Goal: Task Accomplishment & Management: Use online tool/utility

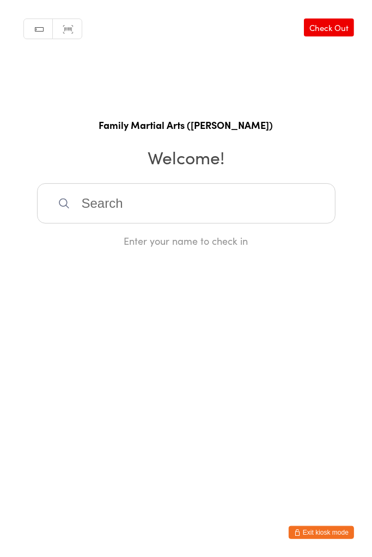
click at [120, 197] on input "search" at bounding box center [186, 203] width 298 height 40
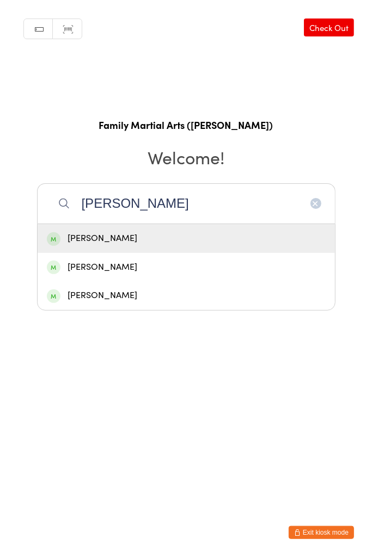
type input "[PERSON_NAME]"
click at [94, 237] on div "[PERSON_NAME]" at bounding box center [186, 238] width 279 height 15
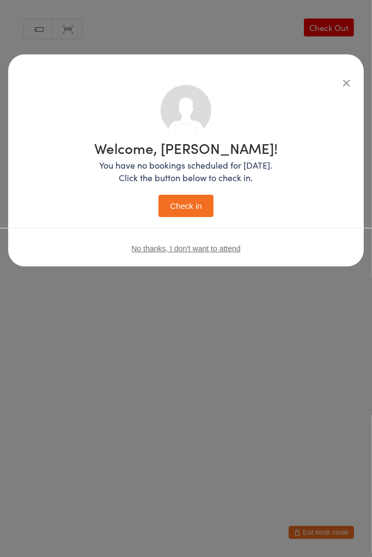
click at [183, 212] on button "Check in" at bounding box center [185, 206] width 54 height 22
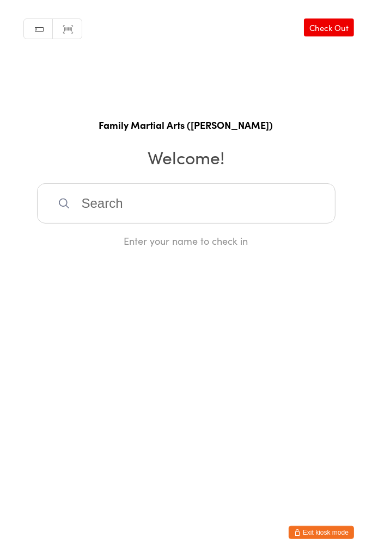
click at [168, 188] on input "search" at bounding box center [186, 203] width 298 height 40
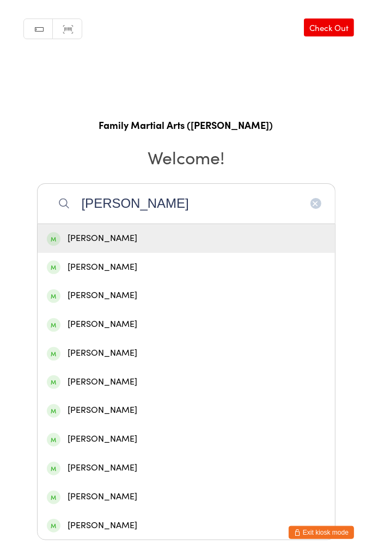
type input "[PERSON_NAME]"
click at [159, 238] on div "[PERSON_NAME]" at bounding box center [186, 238] width 279 height 15
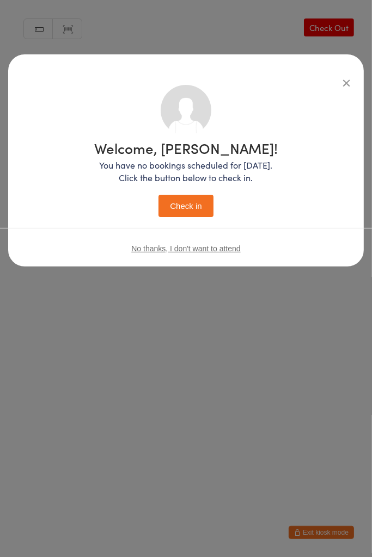
click at [196, 211] on button "Check in" at bounding box center [185, 206] width 54 height 22
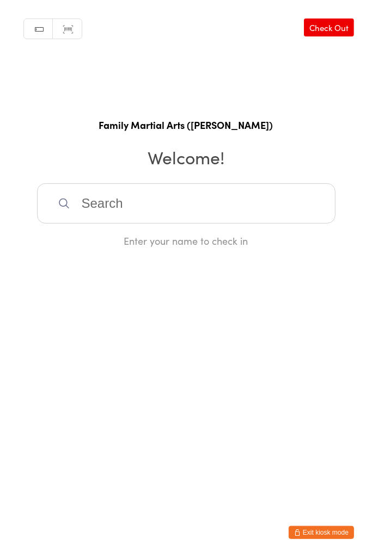
click at [183, 176] on div "Manual search Scanner input Check Out Family Martial Arts ([PERSON_NAME]) Welco…" at bounding box center [186, 124] width 372 height 248
click at [176, 206] on input "search" at bounding box center [186, 203] width 298 height 40
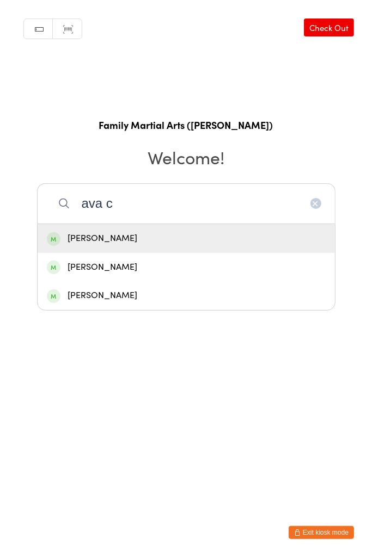
type input "ava c"
click at [157, 262] on div "[PERSON_NAME]" at bounding box center [186, 267] width 279 height 15
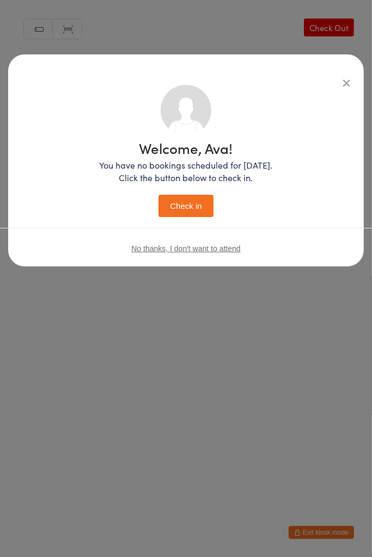
click at [199, 212] on button "Check in" at bounding box center [185, 206] width 54 height 22
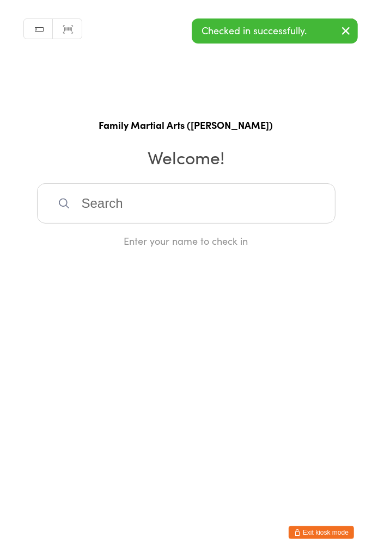
click at [180, 198] on input "search" at bounding box center [186, 203] width 298 height 40
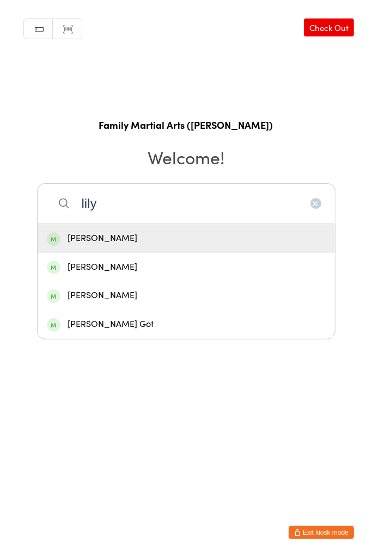
type input "lily"
click at [189, 241] on div "[PERSON_NAME]" at bounding box center [186, 238] width 279 height 15
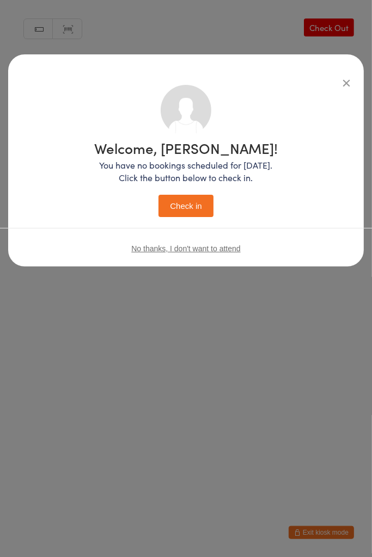
click at [194, 195] on button "Check in" at bounding box center [185, 206] width 54 height 22
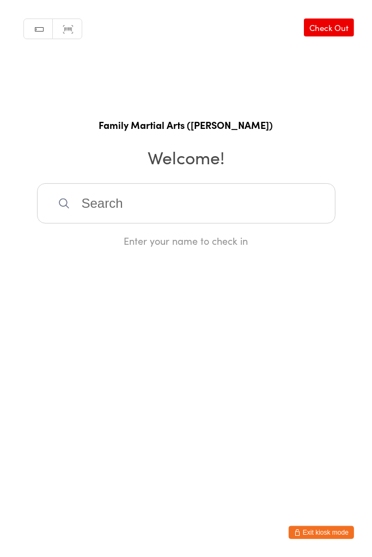
click at [154, 205] on input "search" at bounding box center [186, 203] width 298 height 40
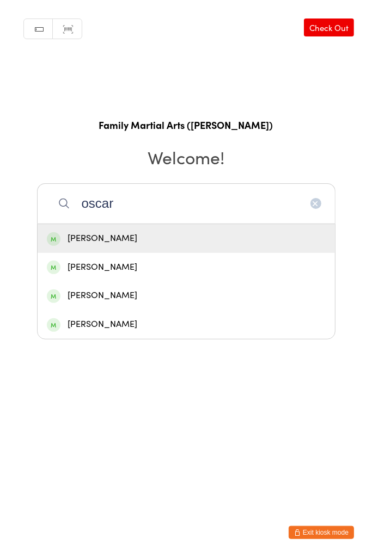
type input "oscar"
click at [126, 237] on div "[PERSON_NAME]" at bounding box center [186, 238] width 279 height 15
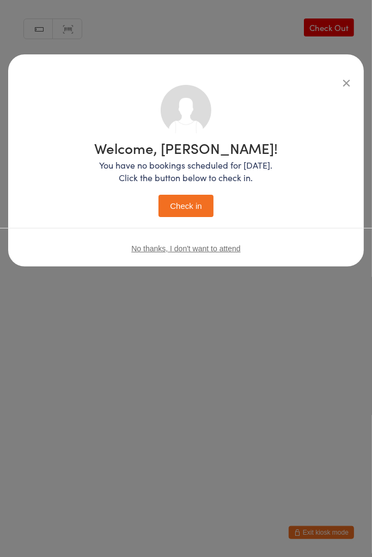
click at [201, 209] on button "Check in" at bounding box center [185, 206] width 54 height 22
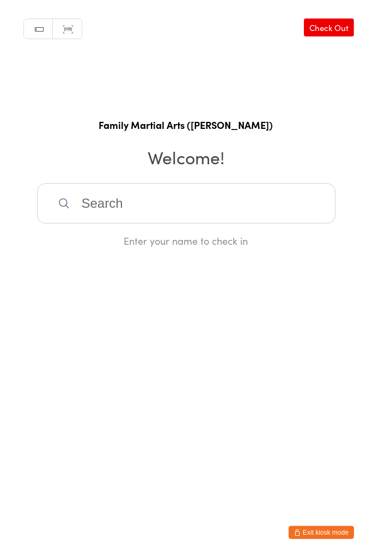
click at [86, 208] on input "search" at bounding box center [186, 203] width 298 height 40
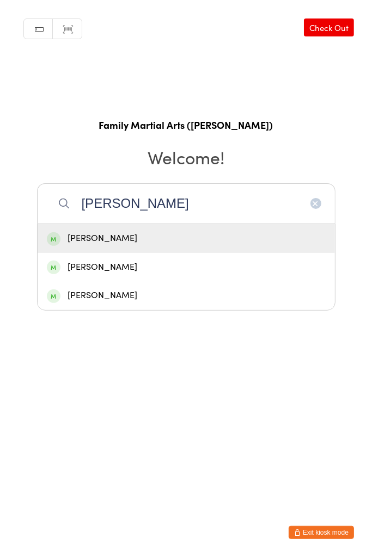
type input "[PERSON_NAME]"
click at [134, 270] on div "[PERSON_NAME]" at bounding box center [186, 267] width 279 height 15
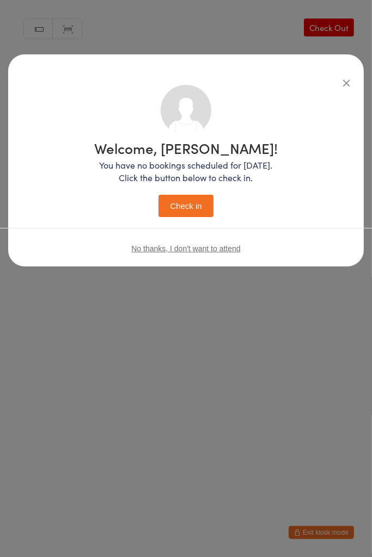
click at [191, 209] on button "Check in" at bounding box center [185, 206] width 54 height 22
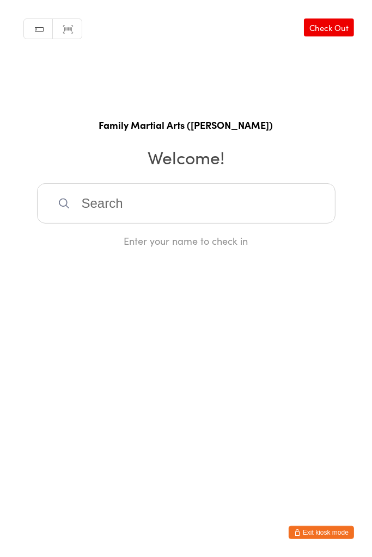
click at [196, 198] on input "search" at bounding box center [186, 203] width 298 height 40
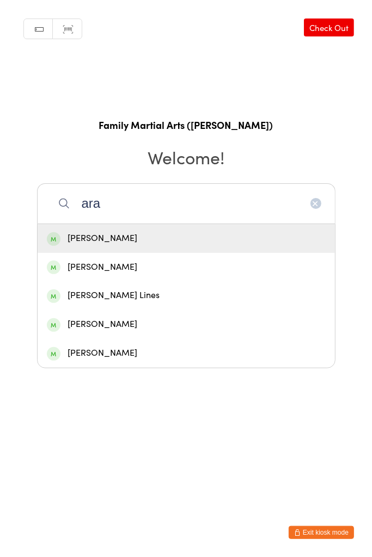
type input "ara"
click at [141, 238] on div "[PERSON_NAME]" at bounding box center [186, 238] width 279 height 15
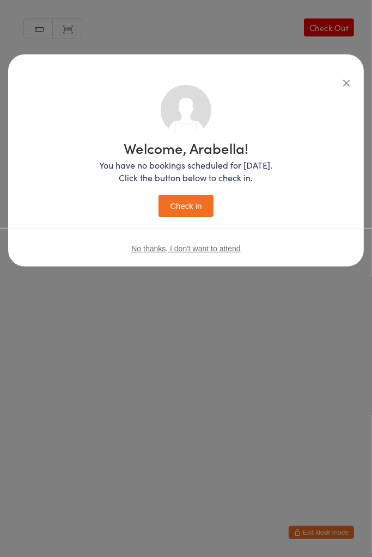
click at [192, 199] on button "Check in" at bounding box center [185, 206] width 54 height 22
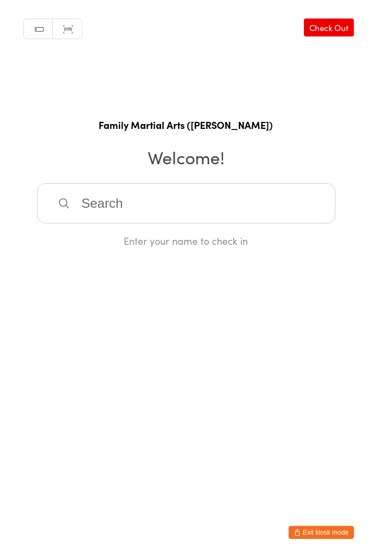
click at [113, 196] on input "search" at bounding box center [186, 203] width 298 height 40
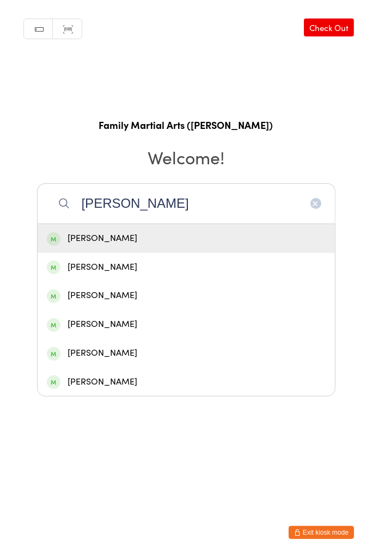
type input "[PERSON_NAME]"
click at [107, 236] on div "[PERSON_NAME]" at bounding box center [186, 238] width 279 height 15
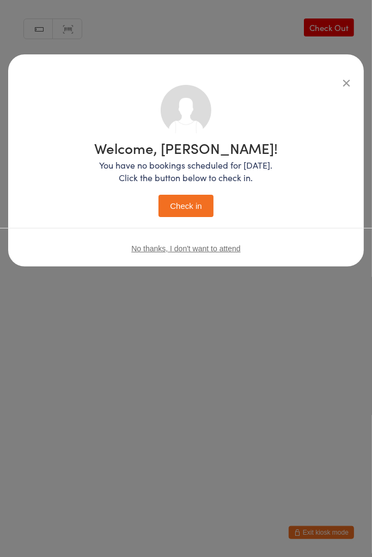
click at [188, 210] on button "Check in" at bounding box center [185, 206] width 54 height 22
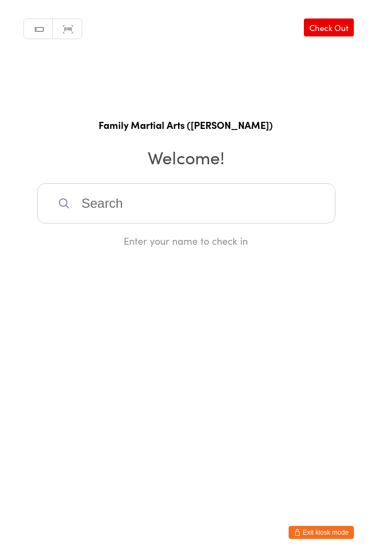
click at [116, 217] on input "search" at bounding box center [186, 203] width 298 height 40
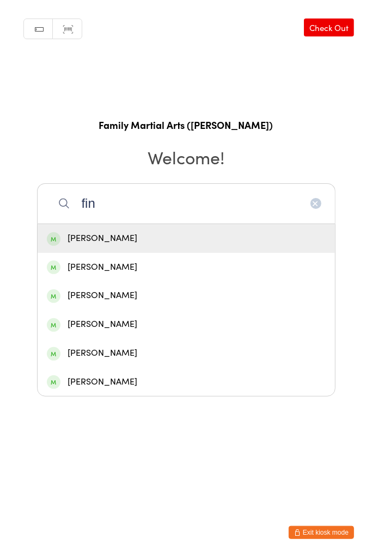
type input "fin"
click at [127, 332] on div "[PERSON_NAME]" at bounding box center [186, 324] width 297 height 29
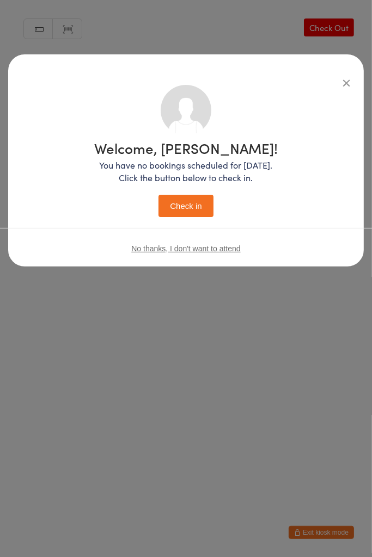
click at [156, 324] on div "Welcome, [PERSON_NAME]! You have no bookings scheduled for [DATE]. Click the bu…" at bounding box center [186, 278] width 372 height 557
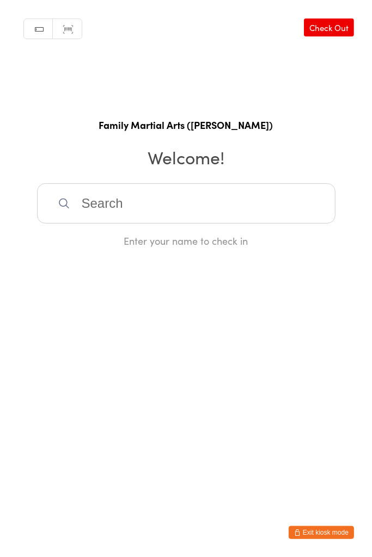
click at [126, 208] on input "search" at bounding box center [186, 203] width 298 height 40
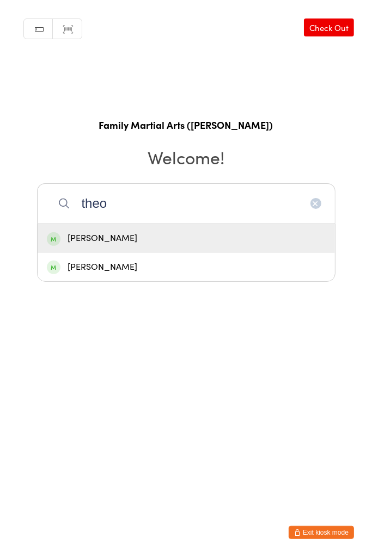
type input "theo"
click at [134, 242] on div "[PERSON_NAME]" at bounding box center [186, 238] width 279 height 15
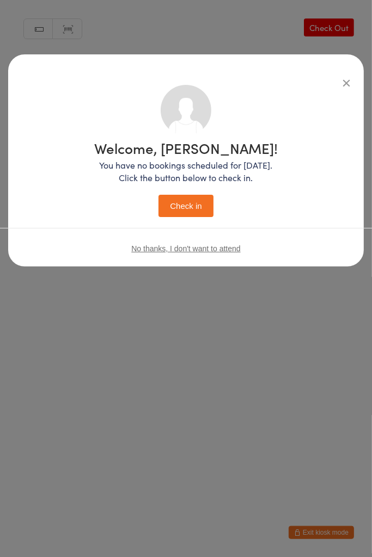
click at [193, 207] on button "Check in" at bounding box center [185, 206] width 54 height 22
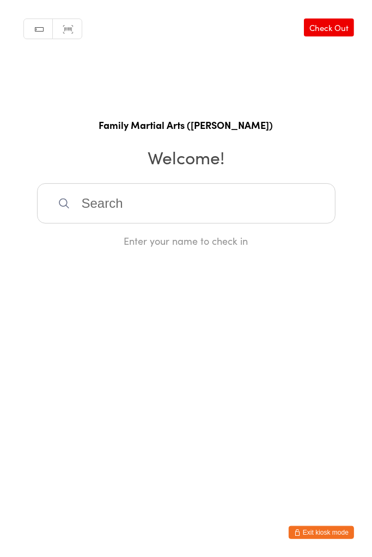
click at [192, 188] on input "search" at bounding box center [186, 203] width 298 height 40
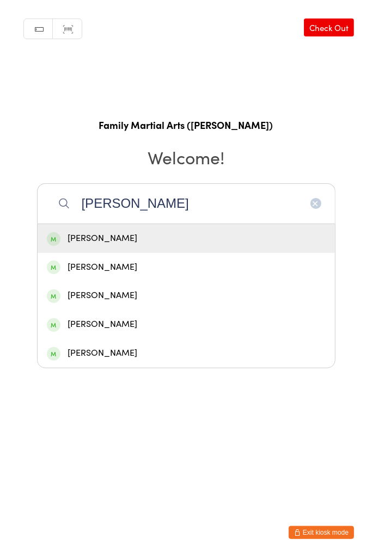
type input "[PERSON_NAME]"
click at [129, 236] on div "[PERSON_NAME]" at bounding box center [186, 238] width 279 height 15
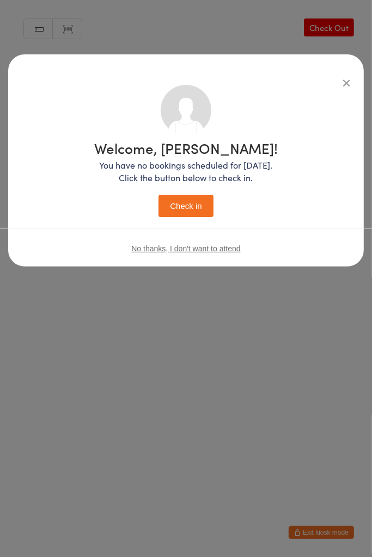
click at [193, 203] on button "Check in" at bounding box center [185, 206] width 54 height 22
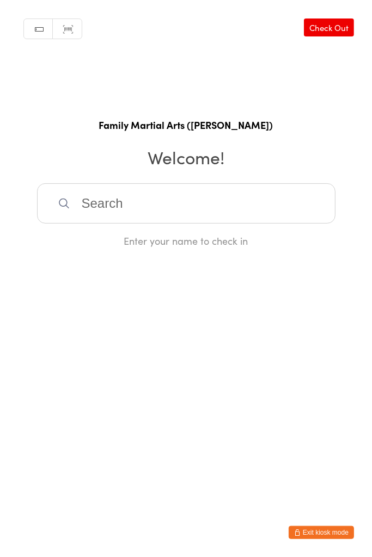
click at [120, 223] on input "search" at bounding box center [186, 203] width 298 height 40
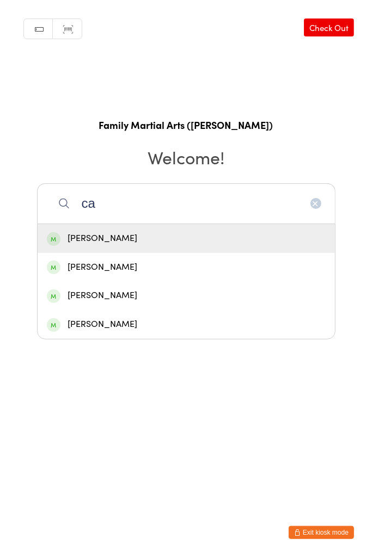
type input "ca"
click at [100, 240] on div "[PERSON_NAME]" at bounding box center [186, 238] width 279 height 15
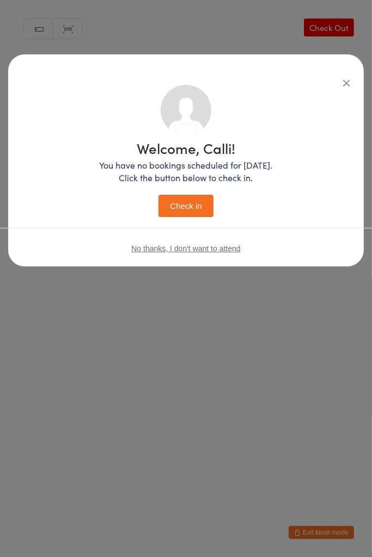
click at [188, 207] on button "Check in" at bounding box center [185, 206] width 54 height 22
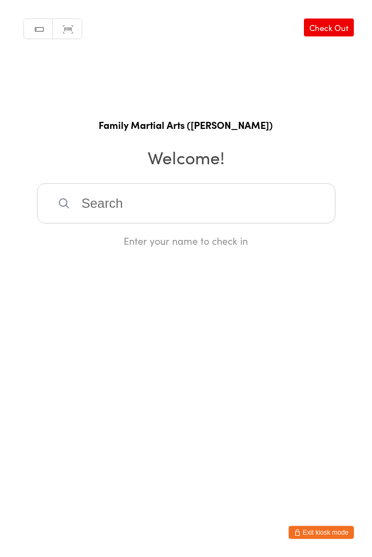
click at [245, 188] on input "search" at bounding box center [186, 203] width 298 height 40
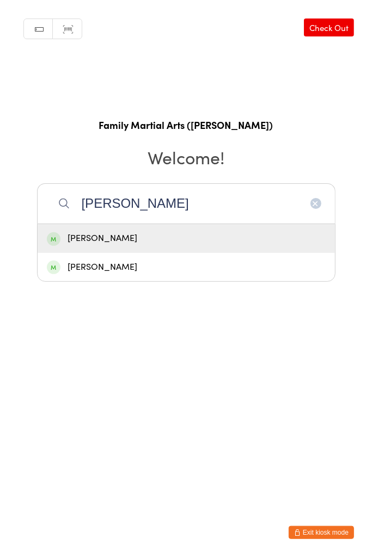
type input "[PERSON_NAME]"
click at [131, 271] on div "[PERSON_NAME]" at bounding box center [186, 267] width 279 height 15
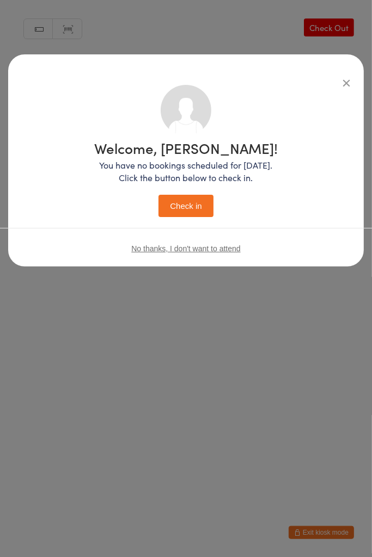
click at [194, 206] on button "Check in" at bounding box center [185, 206] width 54 height 22
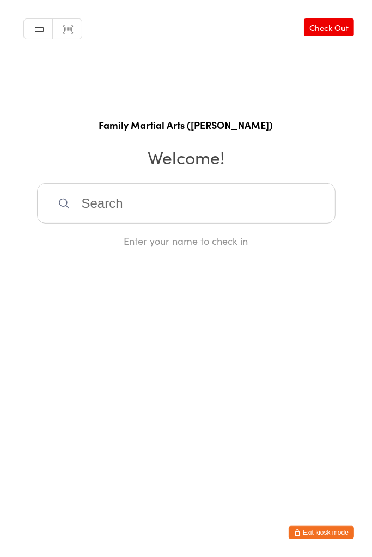
click at [283, 200] on input "search" at bounding box center [186, 203] width 298 height 40
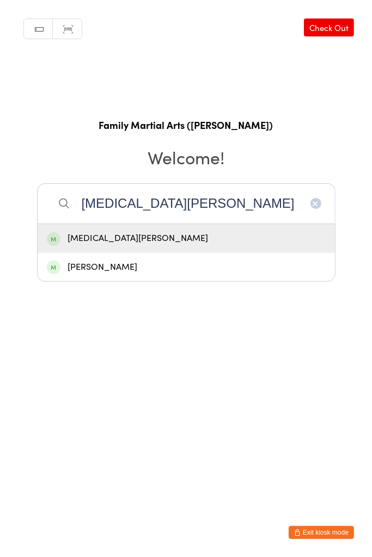
type input "[MEDICAL_DATA][PERSON_NAME]"
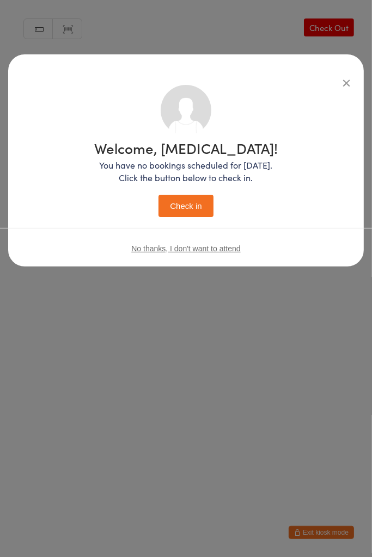
click at [186, 203] on button "Check in" at bounding box center [185, 206] width 54 height 22
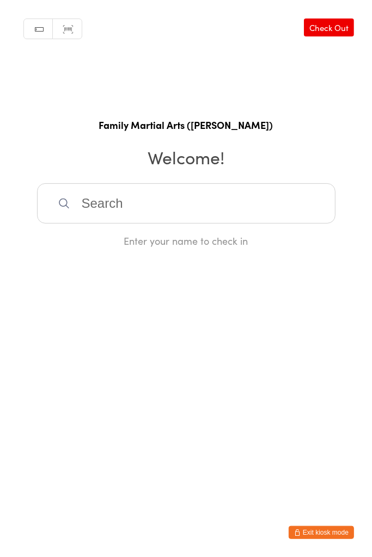
click at [119, 208] on input "search" at bounding box center [186, 203] width 298 height 40
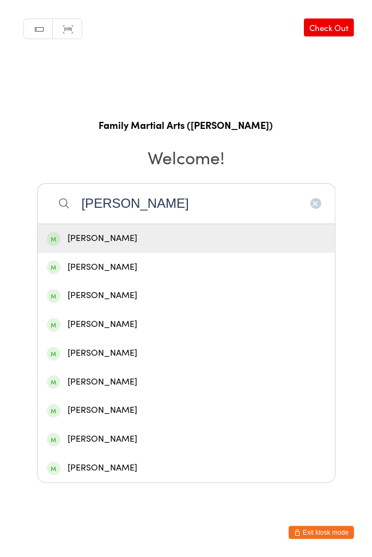
type input "[PERSON_NAME]"
click at [115, 269] on div "[PERSON_NAME]" at bounding box center [186, 267] width 279 height 15
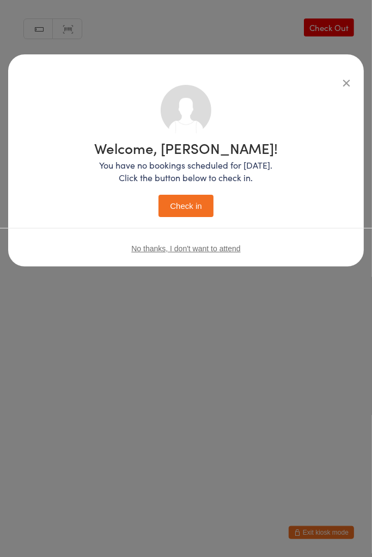
click at [194, 202] on button "Check in" at bounding box center [185, 206] width 54 height 22
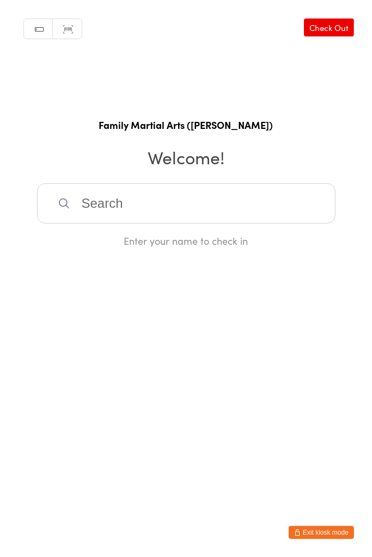
click at [165, 195] on input "search" at bounding box center [186, 203] width 298 height 40
type input "a"
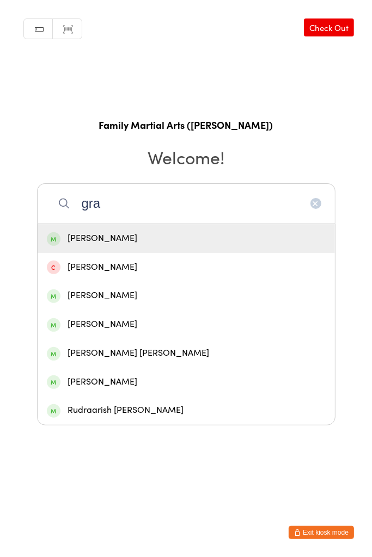
type input "gra"
click at [91, 331] on div "[PERSON_NAME]" at bounding box center [186, 324] width 279 height 15
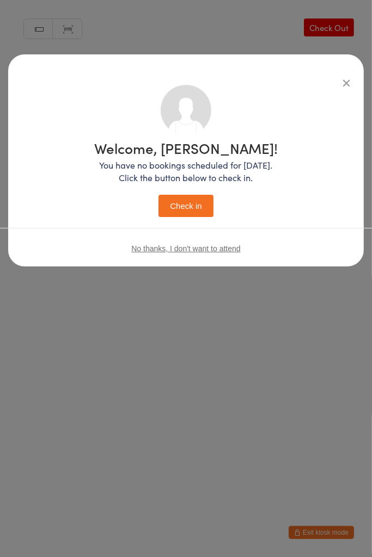
click at [342, 88] on icon "button" at bounding box center [346, 83] width 12 height 12
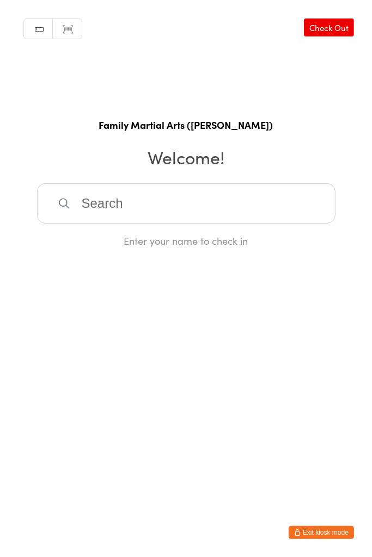
click at [119, 203] on input "search" at bounding box center [186, 203] width 298 height 40
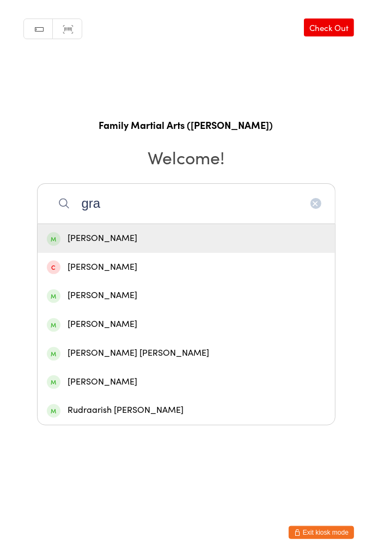
type input "gra"
click at [89, 343] on div "[PERSON_NAME] [PERSON_NAME]" at bounding box center [186, 353] width 297 height 29
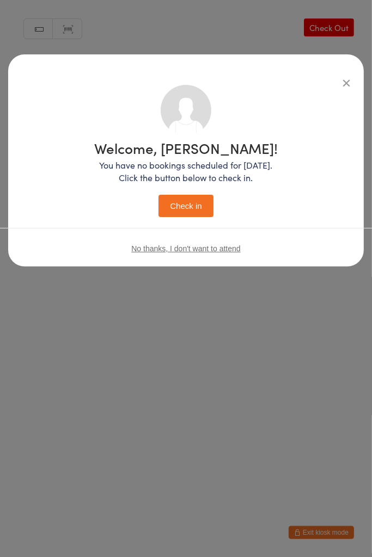
click at [191, 203] on button "Check in" at bounding box center [185, 206] width 54 height 22
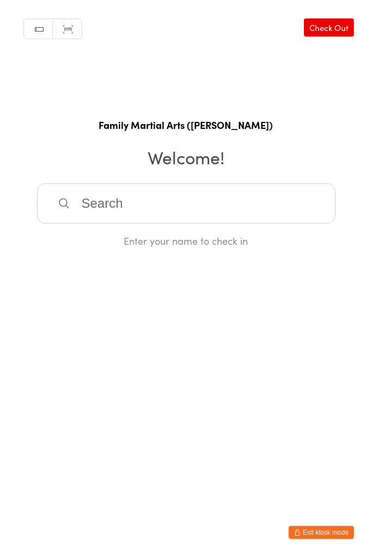
click at [186, 206] on input "search" at bounding box center [186, 203] width 298 height 40
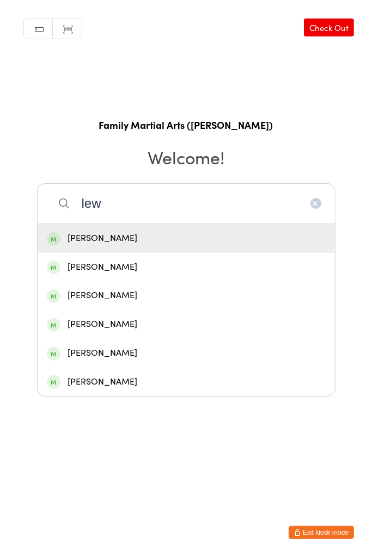
type input "lew"
click at [118, 273] on div "[PERSON_NAME]" at bounding box center [186, 267] width 279 height 15
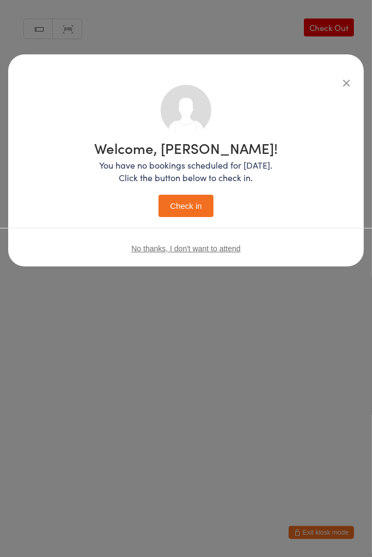
click at [195, 200] on button "Check in" at bounding box center [185, 206] width 54 height 22
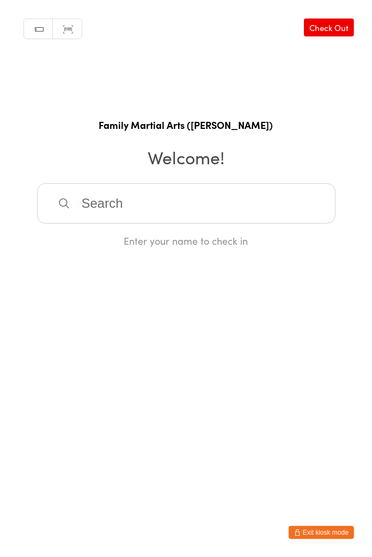
click at [228, 206] on input "search" at bounding box center [186, 203] width 298 height 40
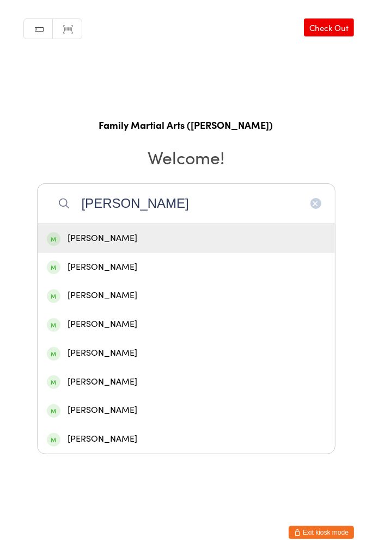
type input "[PERSON_NAME]"
click at [154, 242] on div "[PERSON_NAME]" at bounding box center [186, 238] width 279 height 15
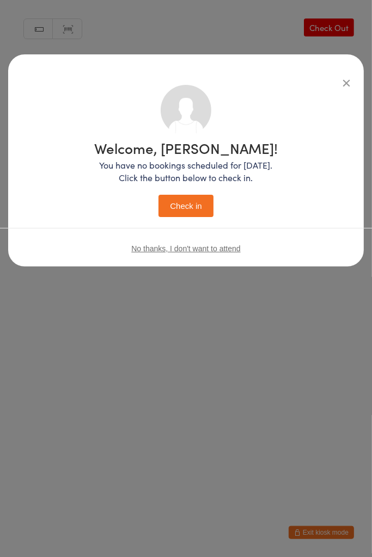
click at [196, 204] on button "Check in" at bounding box center [185, 206] width 54 height 22
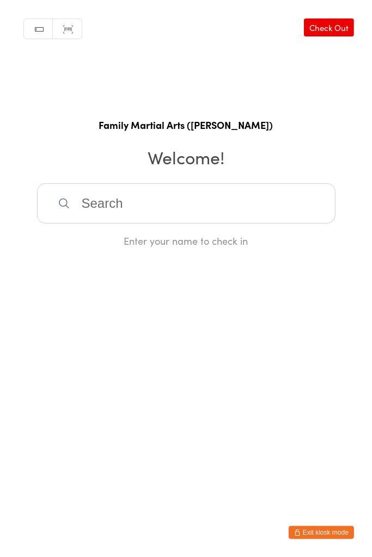
click at [237, 202] on input "search" at bounding box center [186, 203] width 298 height 40
click at [256, 191] on input "search" at bounding box center [186, 203] width 298 height 40
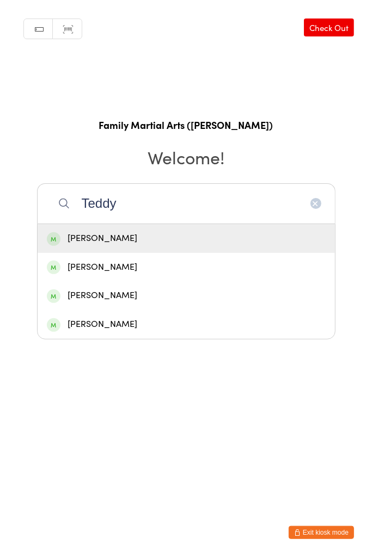
type input "Teddy"
click at [144, 236] on div "[PERSON_NAME]" at bounding box center [186, 238] width 279 height 15
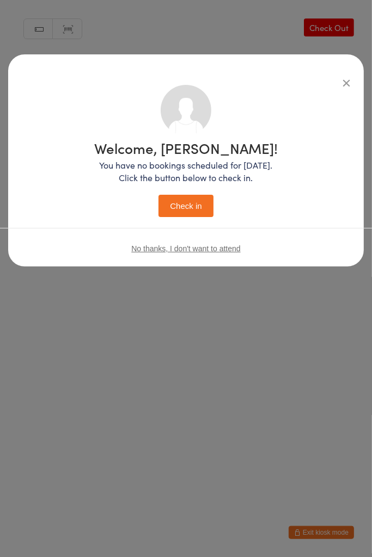
click at [160, 203] on button "Check in" at bounding box center [185, 206] width 54 height 22
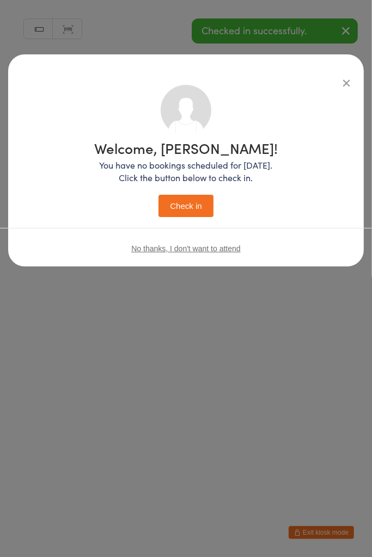
click at [172, 201] on button "Check in" at bounding box center [185, 206] width 54 height 22
